Goal: Find specific page/section: Find specific page/section

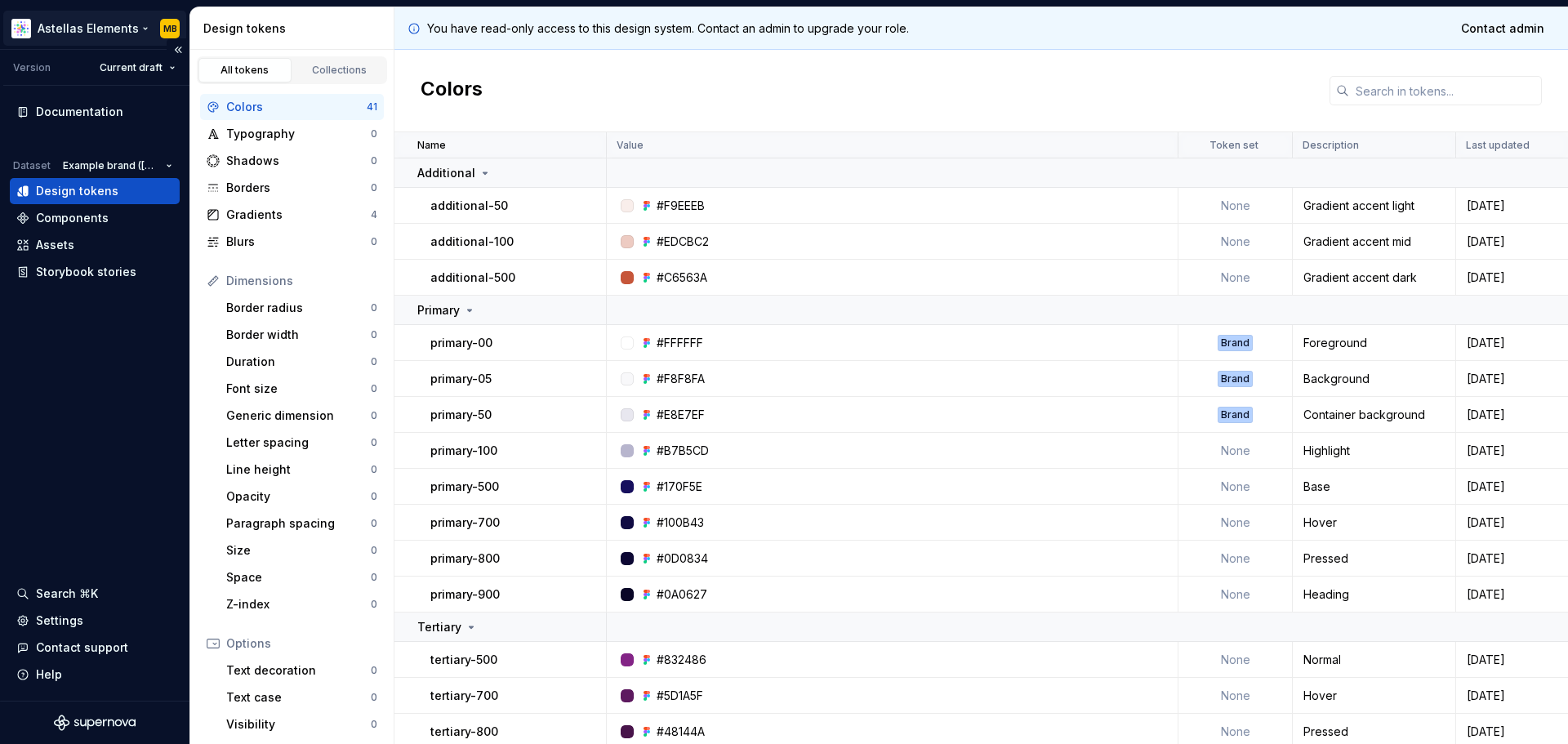
click at [88, 32] on html "Astellas Elements MB Version Current draft Documentation Dataset Example brand …" at bounding box center [784, 372] width 1568 height 744
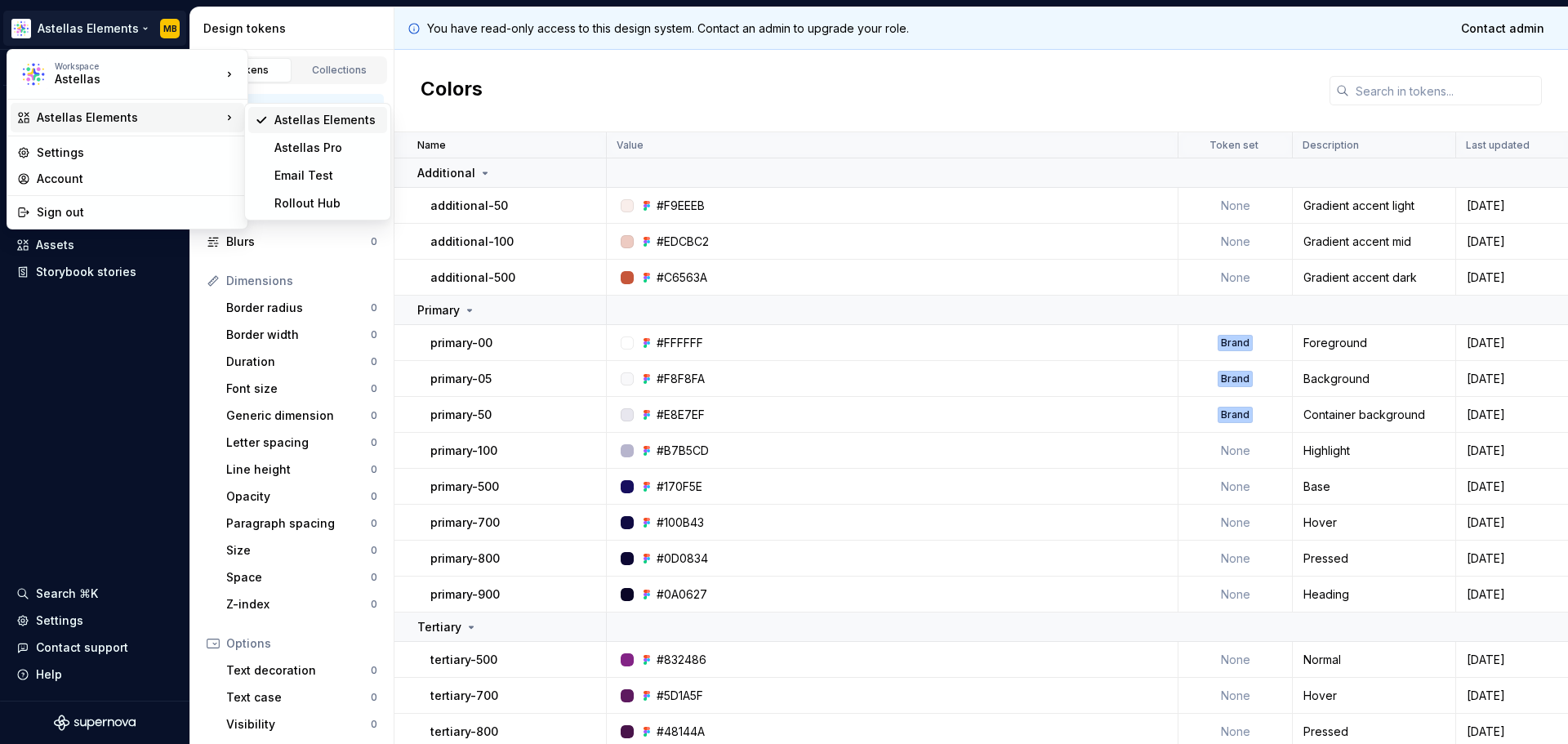
click at [283, 127] on div "Astellas Elements" at bounding box center [328, 120] width 106 height 16
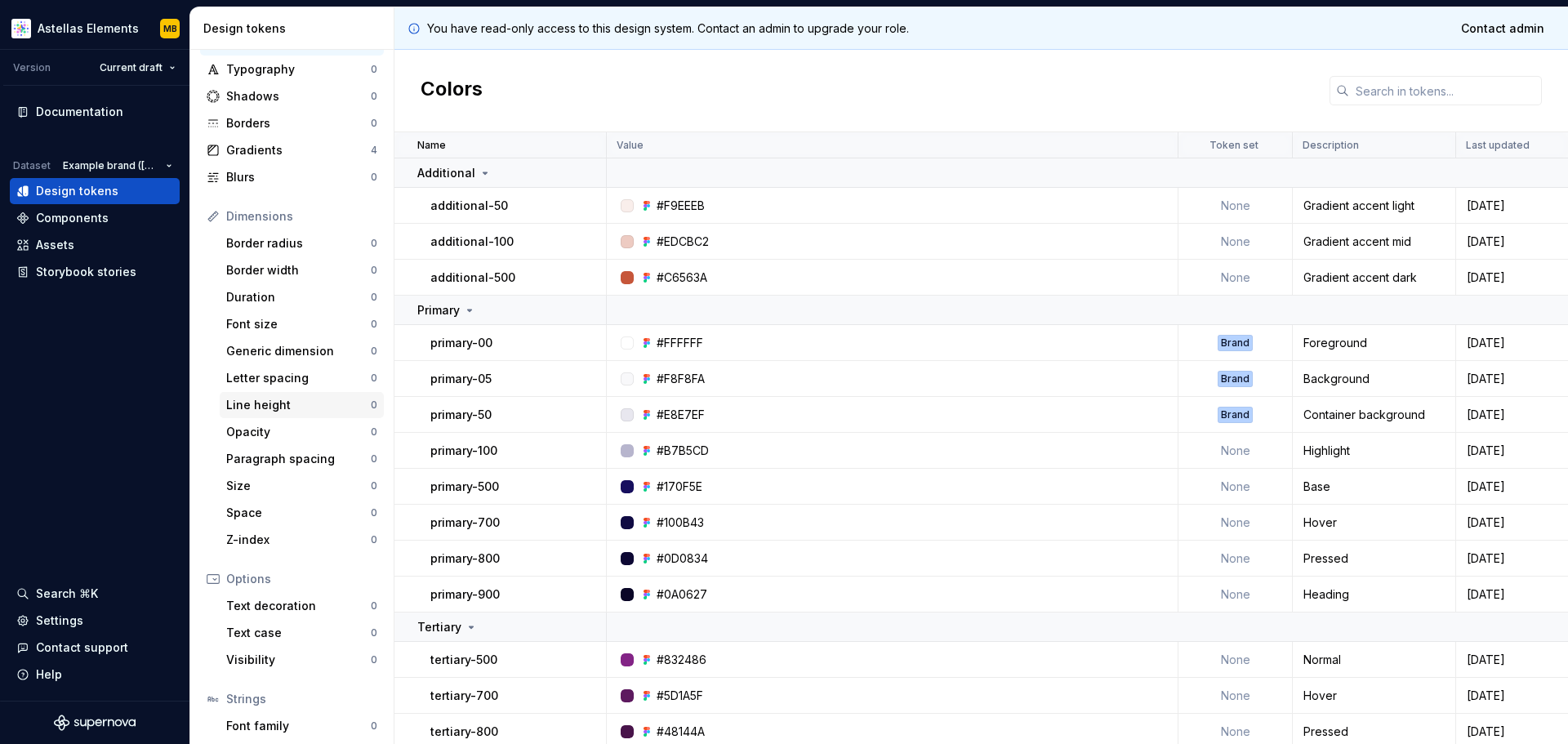
scroll to position [150, 0]
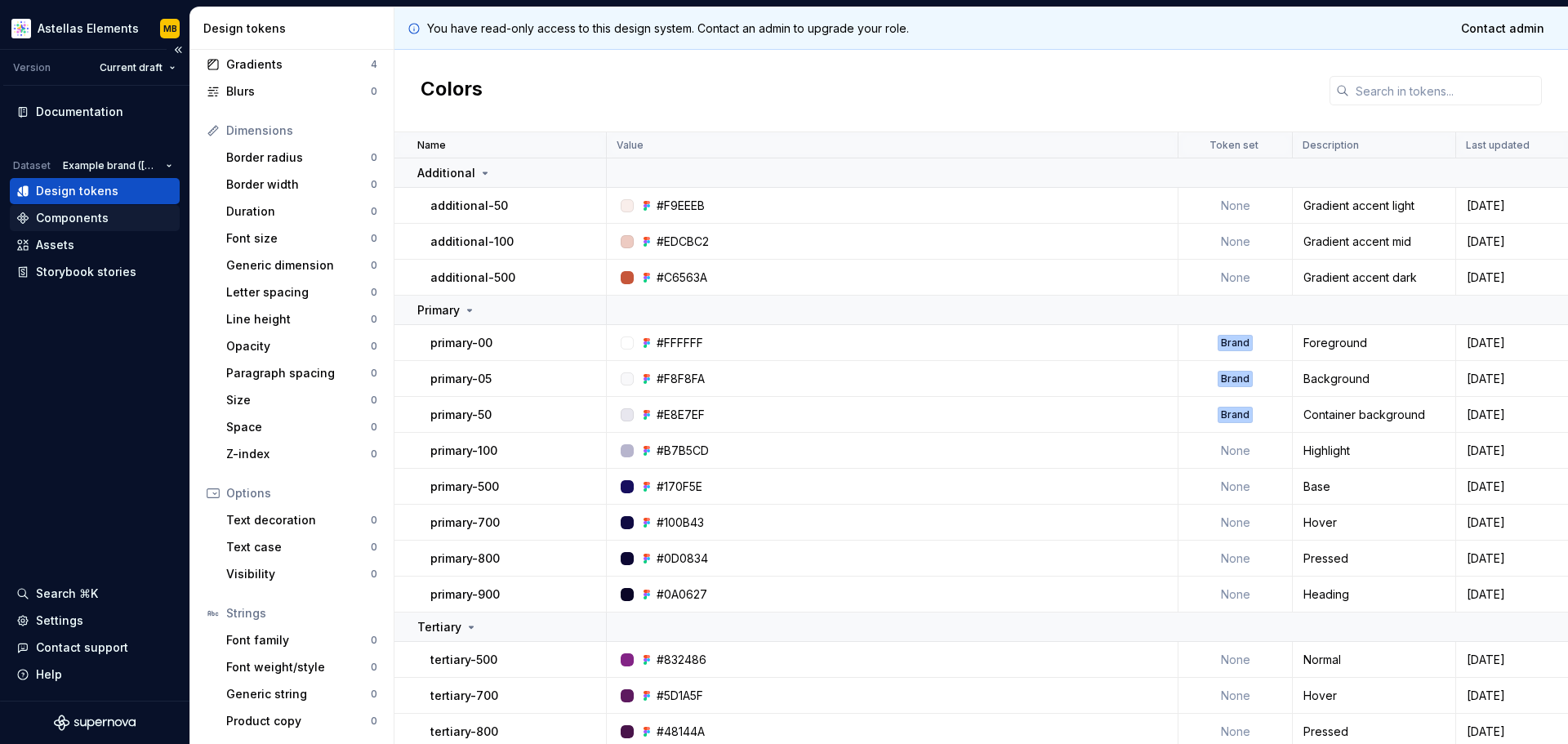
click at [64, 222] on div "Components" at bounding box center [72, 218] width 72 height 16
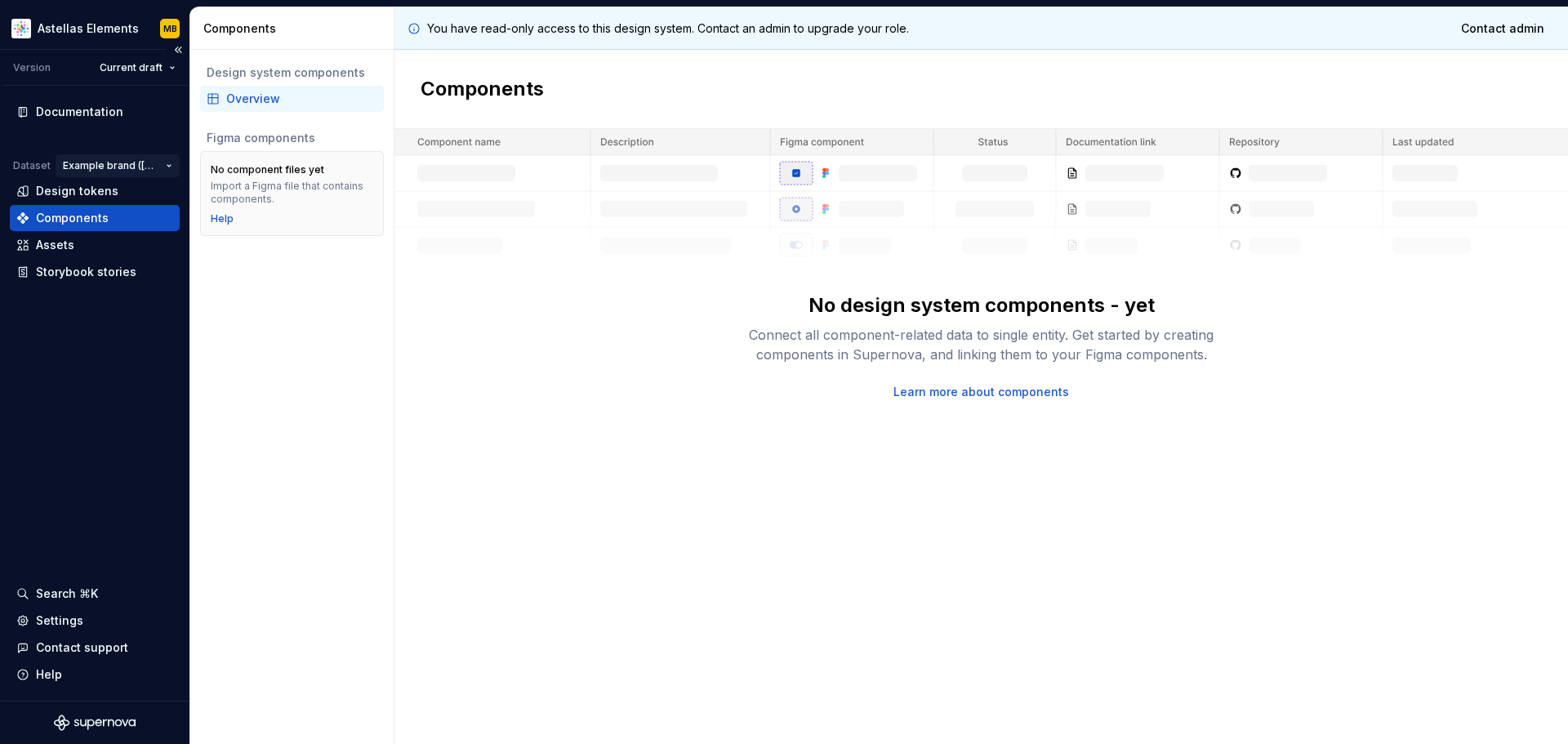
click at [118, 165] on html "Astellas Elements MB Version Current draft Documentation Dataset Example brand …" at bounding box center [784, 372] width 1568 height 744
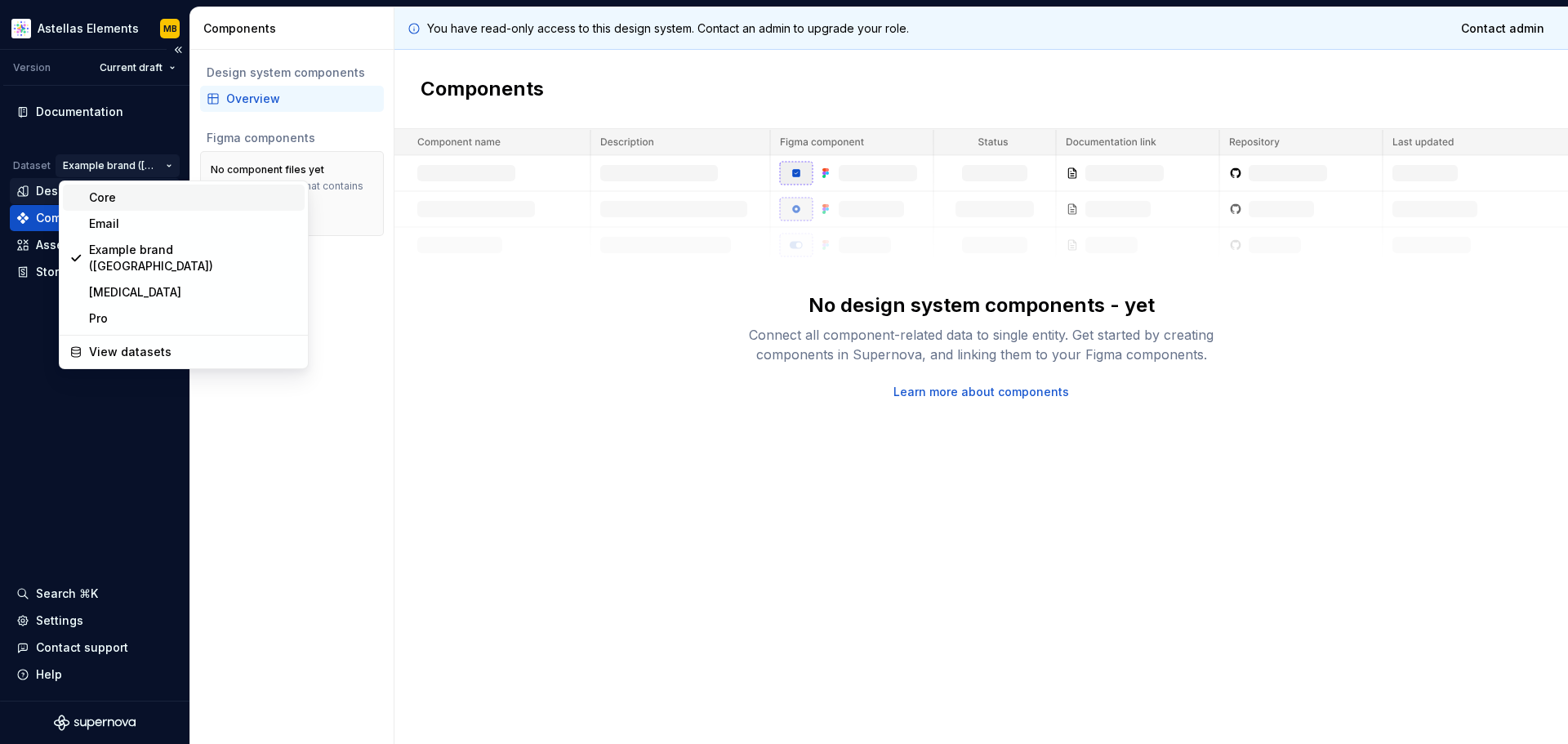
click at [122, 202] on div "Core" at bounding box center [193, 197] width 209 height 16
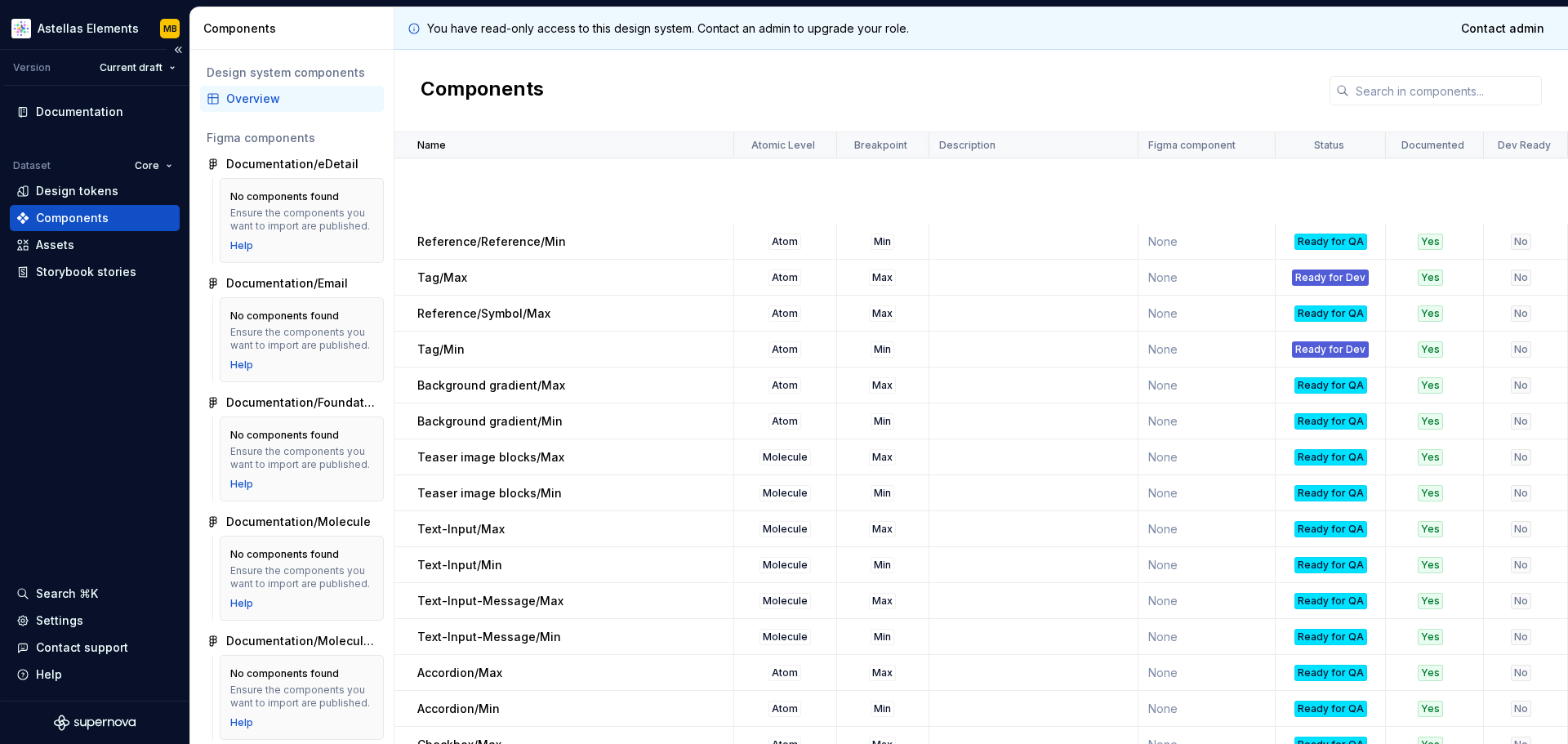
scroll to position [572, 0]
